Goal: Task Accomplishment & Management: Use online tool/utility

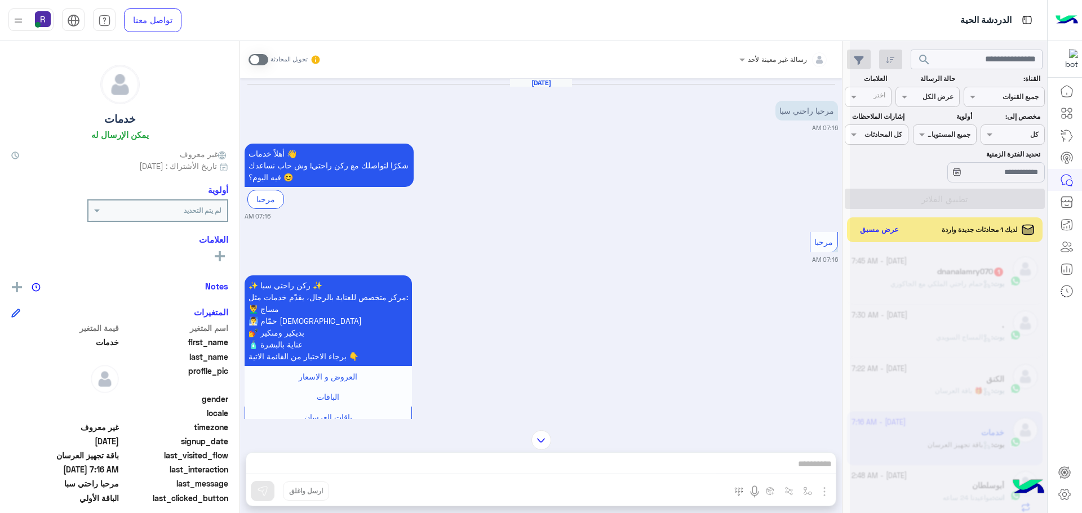
scroll to position [425, 0]
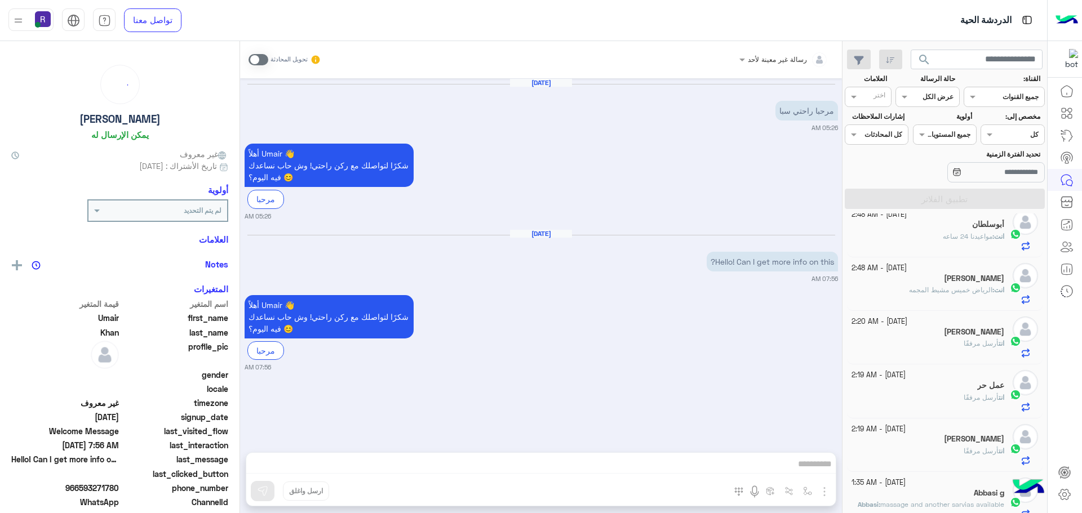
scroll to position [282, 0]
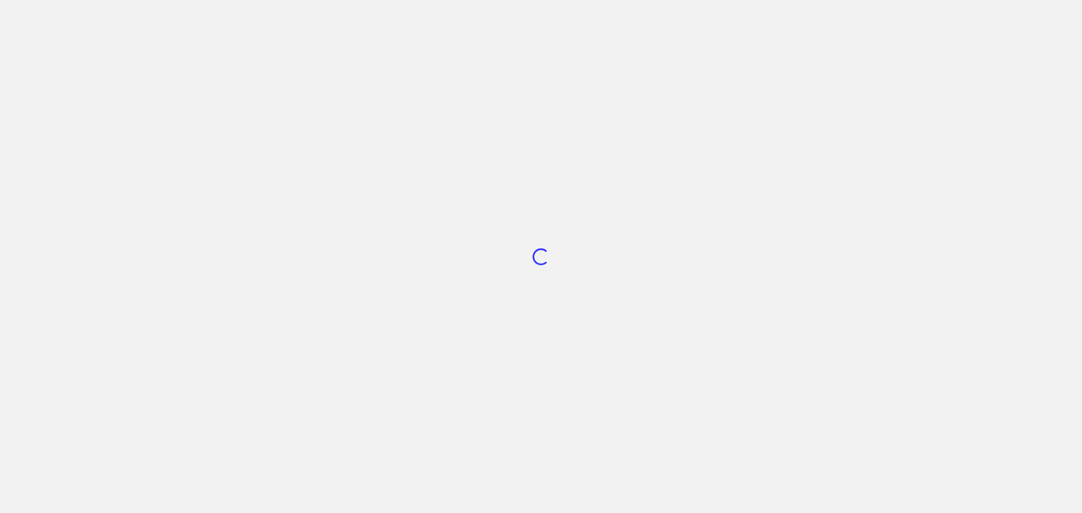
scroll to position [395, 0]
